Goal: Information Seeking & Learning: Learn about a topic

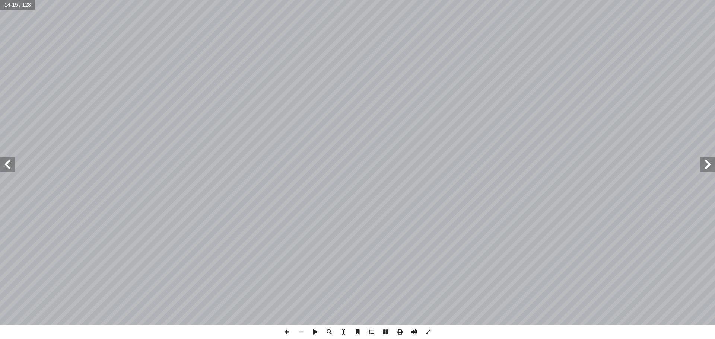
click at [6, 167] on span at bounding box center [7, 164] width 15 height 15
click at [703, 167] on span at bounding box center [707, 164] width 15 height 15
click at [708, 167] on span at bounding box center [707, 164] width 15 height 15
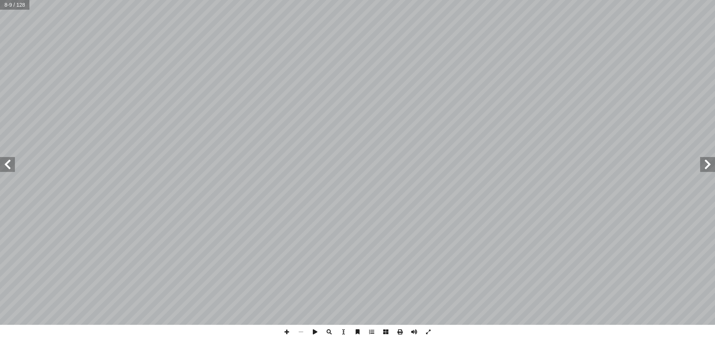
click at [8, 165] on span at bounding box center [7, 164] width 15 height 15
click at [709, 168] on span at bounding box center [707, 164] width 15 height 15
click at [6, 162] on span at bounding box center [7, 164] width 15 height 15
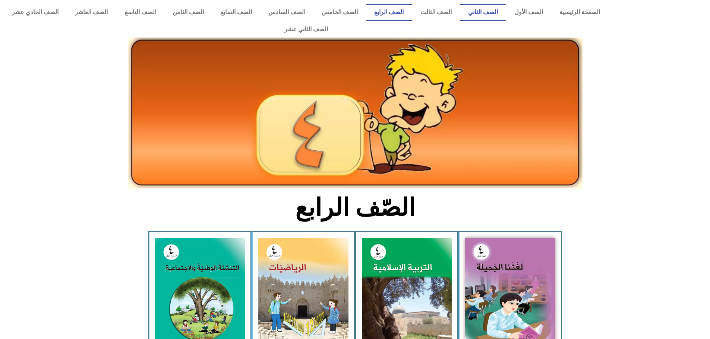
click at [484, 13] on link "الصف الثاني" at bounding box center [483, 12] width 46 height 17
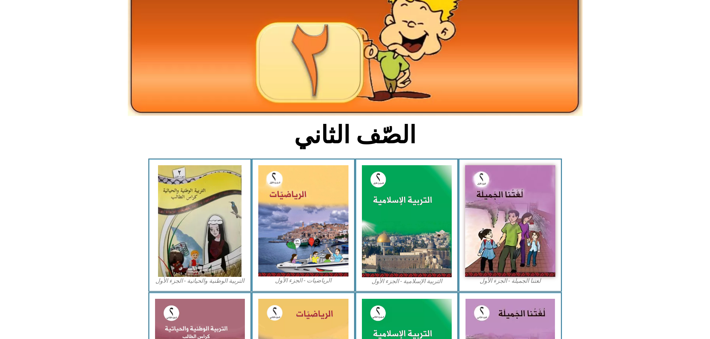
scroll to position [74, 0]
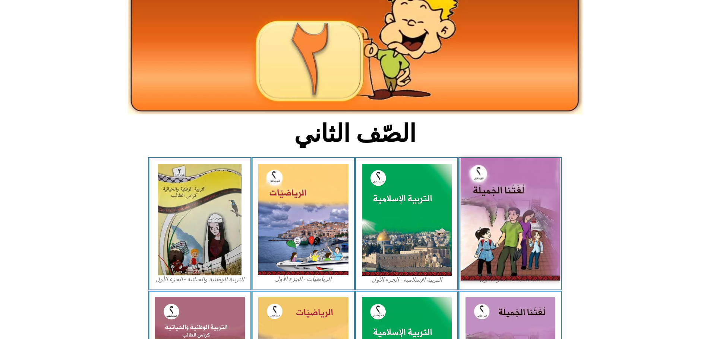
click at [512, 191] on img at bounding box center [509, 219] width 99 height 123
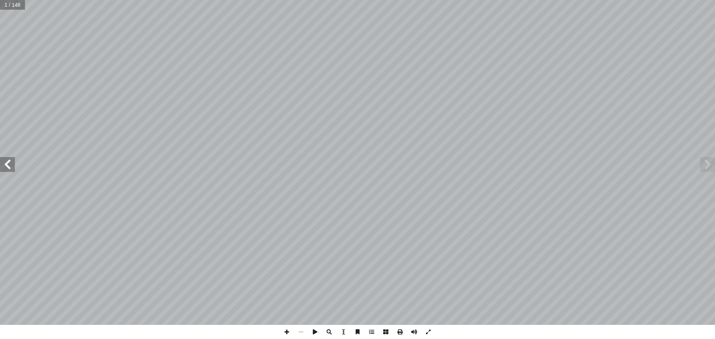
click at [6, 166] on span at bounding box center [7, 164] width 15 height 15
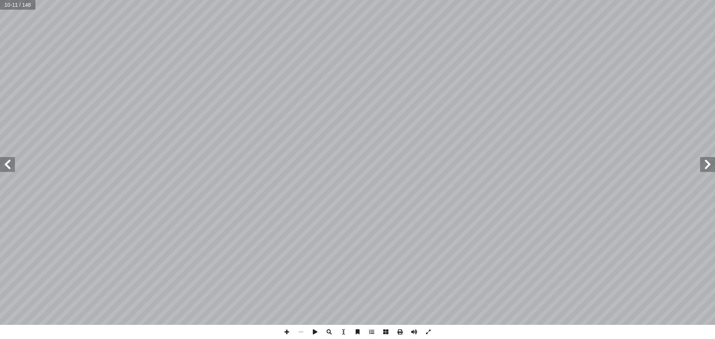
click at [10, 168] on span at bounding box center [7, 164] width 15 height 15
click at [708, 164] on span at bounding box center [707, 164] width 15 height 15
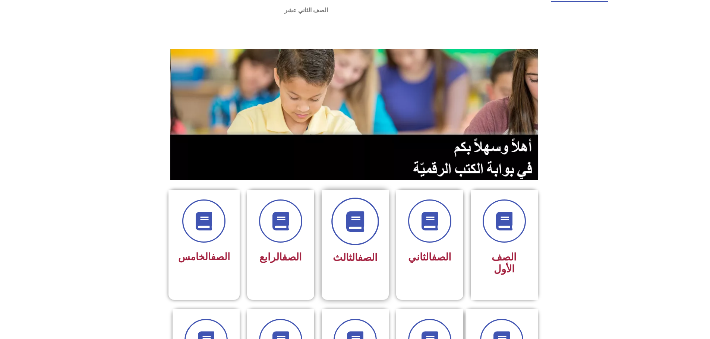
scroll to position [37, 0]
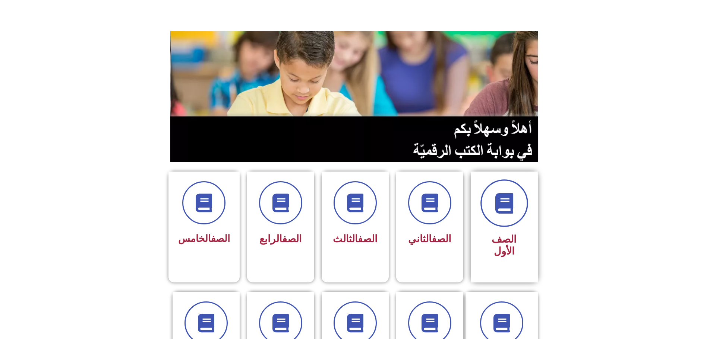
click at [500, 193] on icon at bounding box center [504, 203] width 20 height 20
click at [507, 193] on icon at bounding box center [504, 203] width 20 height 20
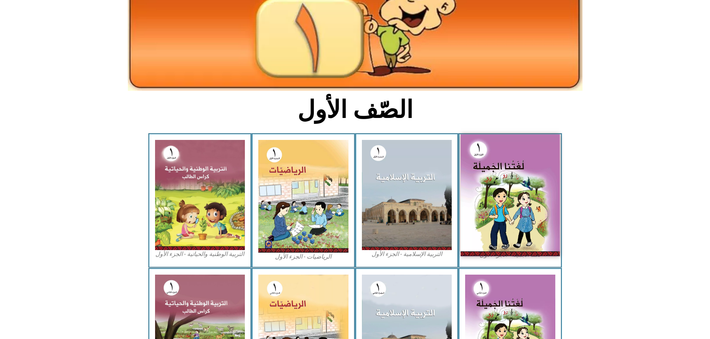
scroll to position [112, 0]
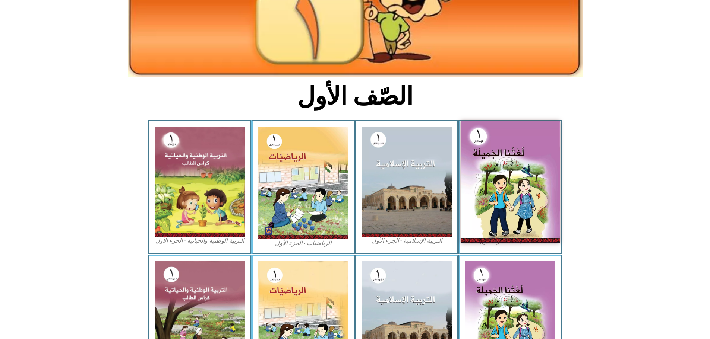
click at [542, 170] on img at bounding box center [509, 182] width 99 height 122
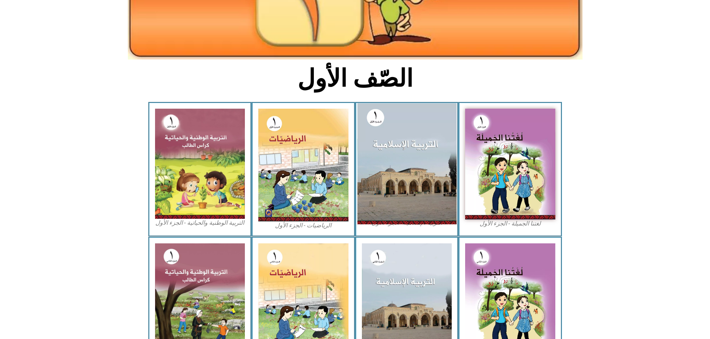
scroll to position [144, 0]
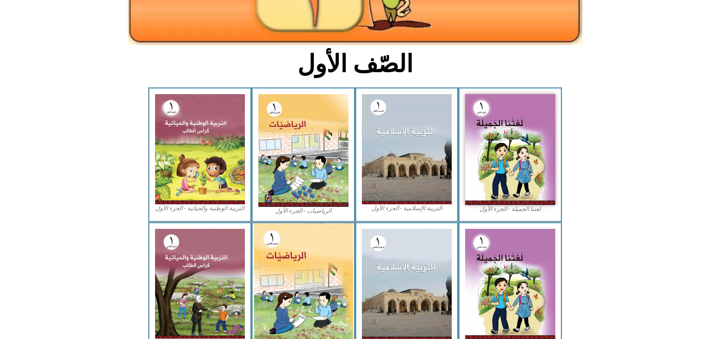
click at [311, 235] on img at bounding box center [303, 284] width 99 height 123
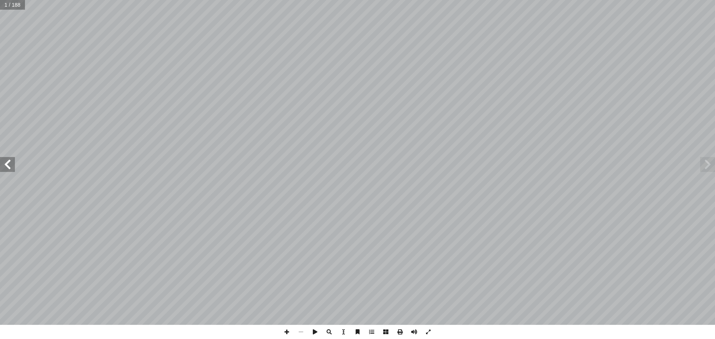
click at [9, 167] on span at bounding box center [7, 164] width 15 height 15
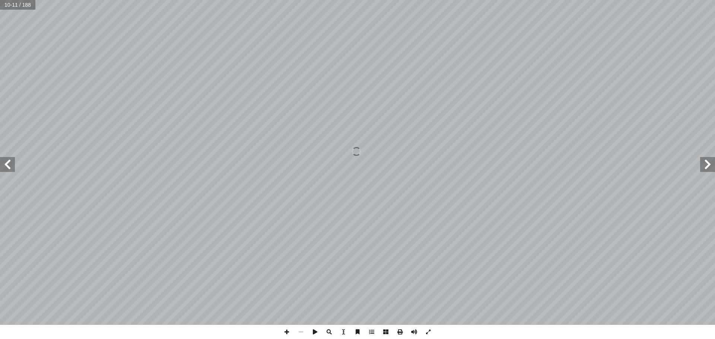
click at [9, 167] on span at bounding box center [7, 164] width 15 height 15
click at [8, 165] on span at bounding box center [7, 164] width 15 height 15
click at [7, 165] on span at bounding box center [7, 164] width 15 height 15
click at [7, 166] on span at bounding box center [7, 164] width 15 height 15
click at [5, 166] on span at bounding box center [7, 164] width 15 height 15
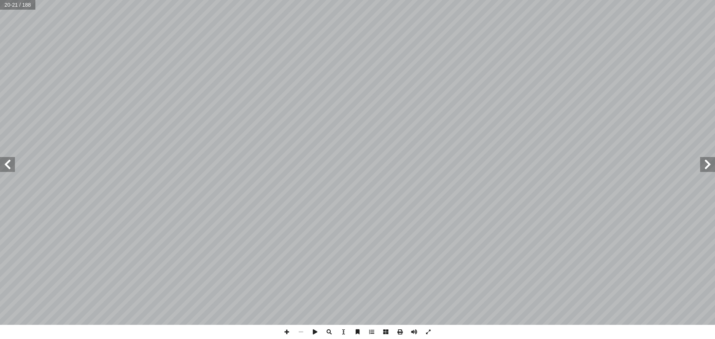
click at [6, 160] on span at bounding box center [7, 164] width 15 height 15
click at [12, 162] on span at bounding box center [7, 164] width 15 height 15
click at [1, 166] on span at bounding box center [7, 164] width 15 height 15
click at [709, 163] on span at bounding box center [707, 164] width 15 height 15
drag, startPoint x: 4, startPoint y: 161, endPoint x: 11, endPoint y: 161, distance: 7.5
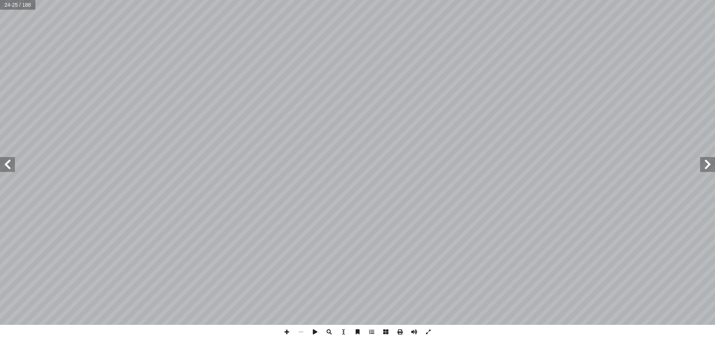
click at [4, 161] on span at bounding box center [7, 164] width 15 height 15
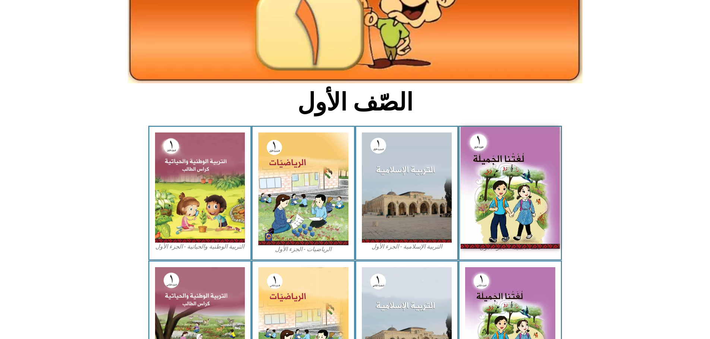
scroll to position [144, 0]
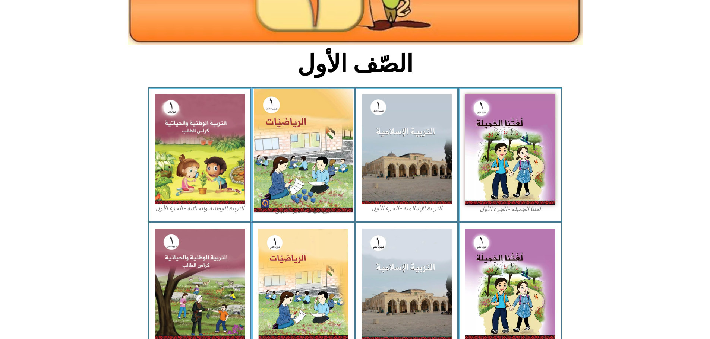
click at [302, 149] on img at bounding box center [303, 151] width 99 height 124
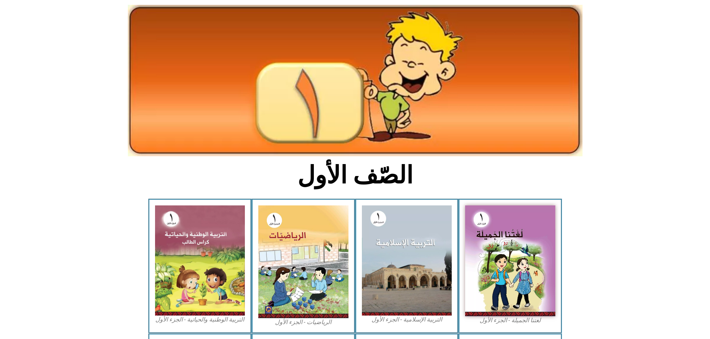
scroll to position [32, 0]
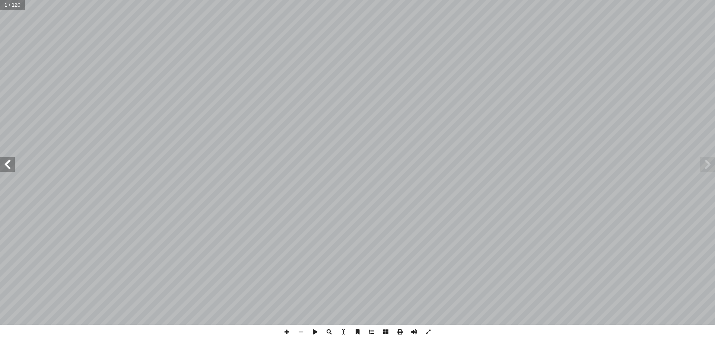
click at [10, 166] on span at bounding box center [7, 164] width 15 height 15
click at [11, 165] on span at bounding box center [7, 164] width 15 height 15
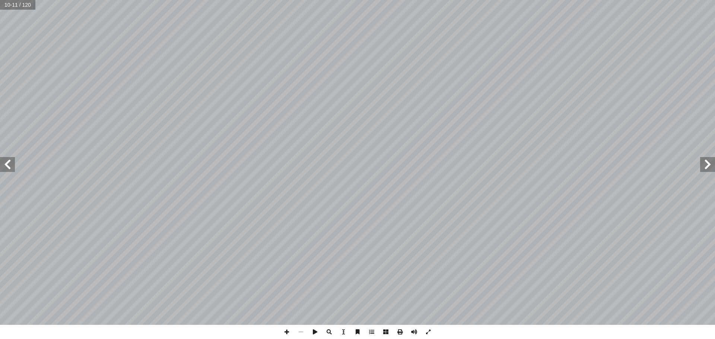
click at [11, 165] on span at bounding box center [7, 164] width 15 height 15
click at [12, 158] on span at bounding box center [7, 164] width 15 height 15
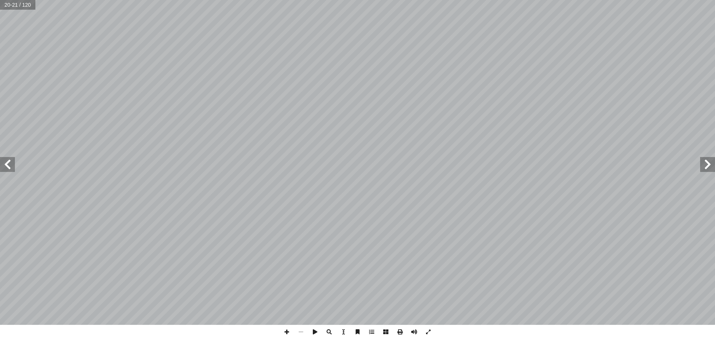
click at [7, 160] on span at bounding box center [7, 164] width 15 height 15
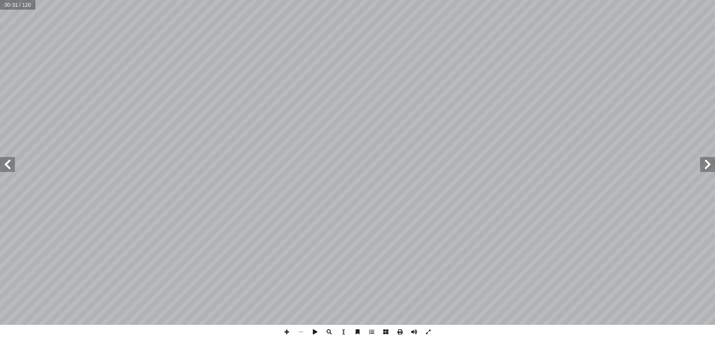
click at [7, 160] on span at bounding box center [7, 164] width 15 height 15
click at [5, 167] on span at bounding box center [7, 164] width 15 height 15
click at [7, 168] on span at bounding box center [7, 164] width 15 height 15
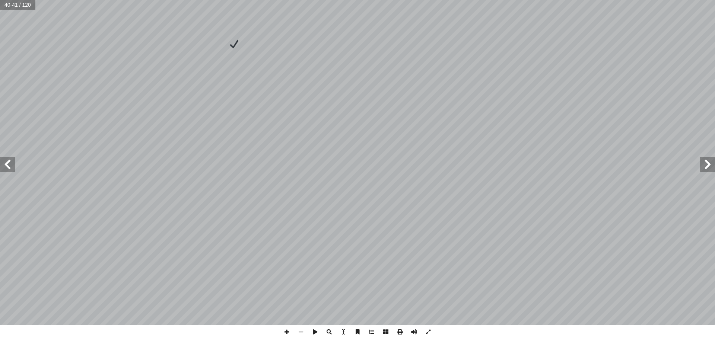
click at [9, 163] on span at bounding box center [7, 164] width 15 height 15
